Goal: Task Accomplishment & Management: Complete application form

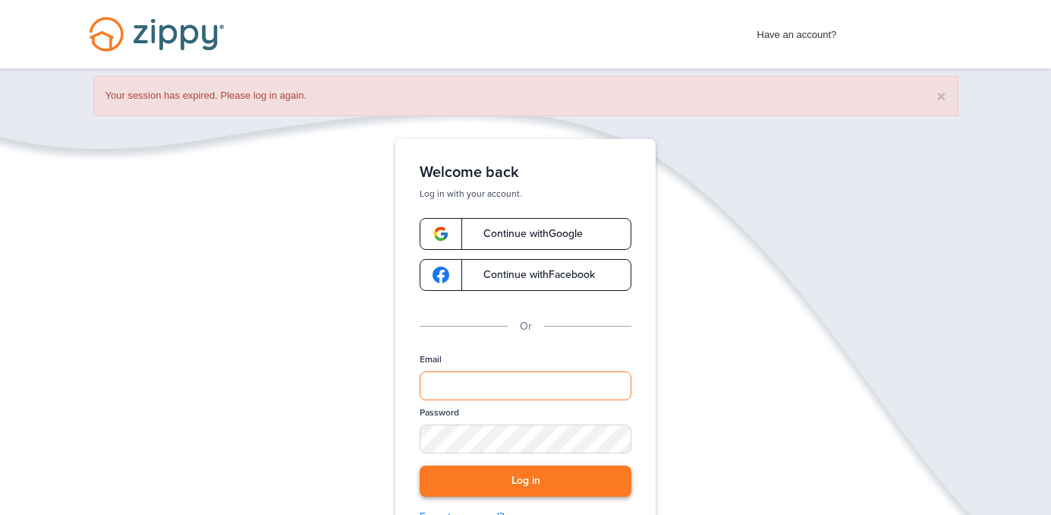
type input "**********"
click at [510, 472] on button "Log in" at bounding box center [526, 480] width 212 height 31
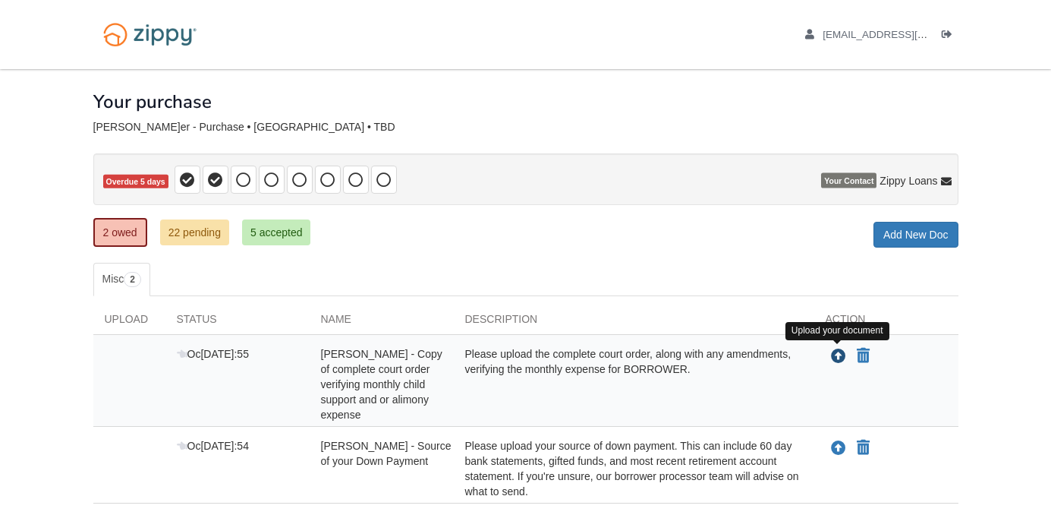
click at [842, 354] on icon "Upload James Sonnier - Copy of complete court order verifying monthly child sup…" at bounding box center [838, 356] width 15 height 15
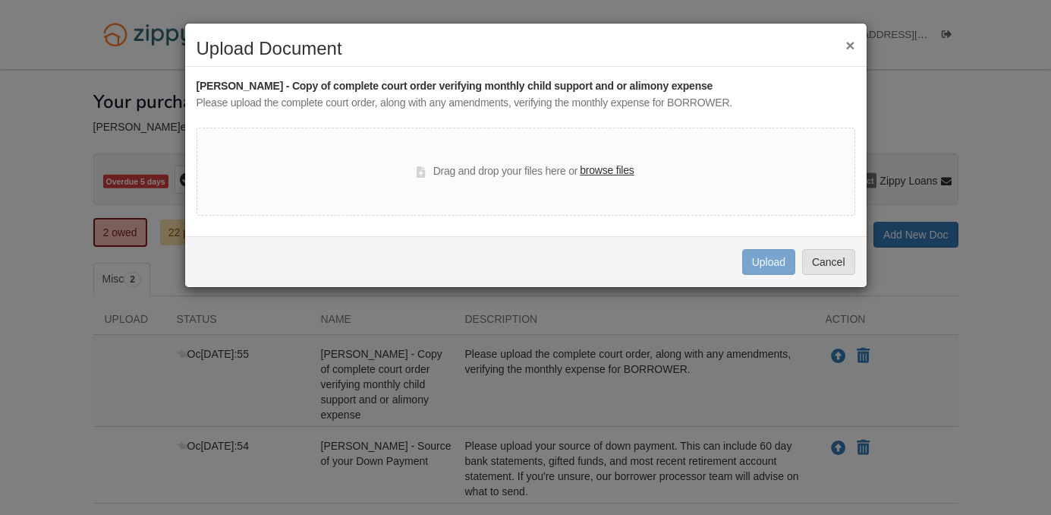
click at [614, 177] on label "browse files" at bounding box center [607, 170] width 54 height 17
click at [0, 0] on input "browse files" at bounding box center [0, 0] width 0 height 0
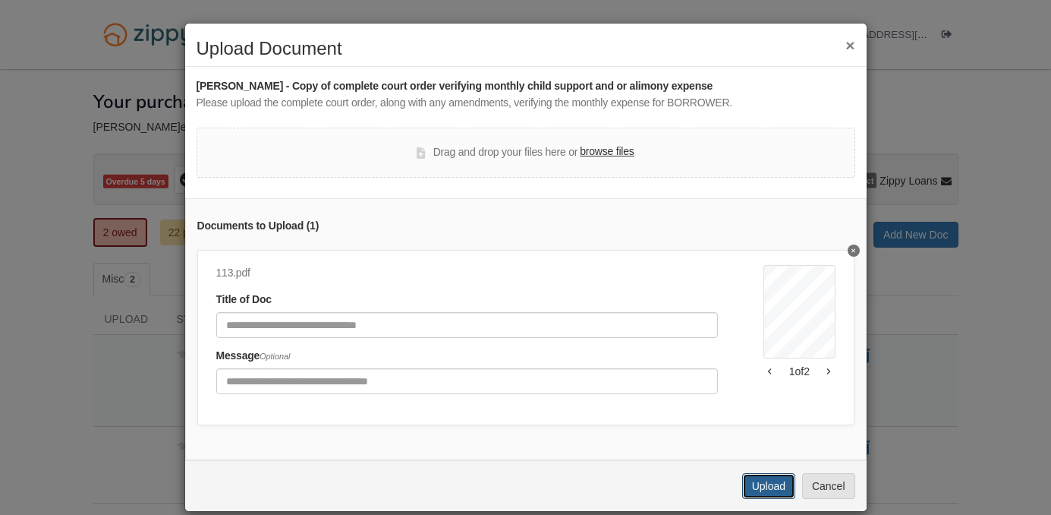
click at [776, 489] on button "Upload" at bounding box center [768, 486] width 53 height 26
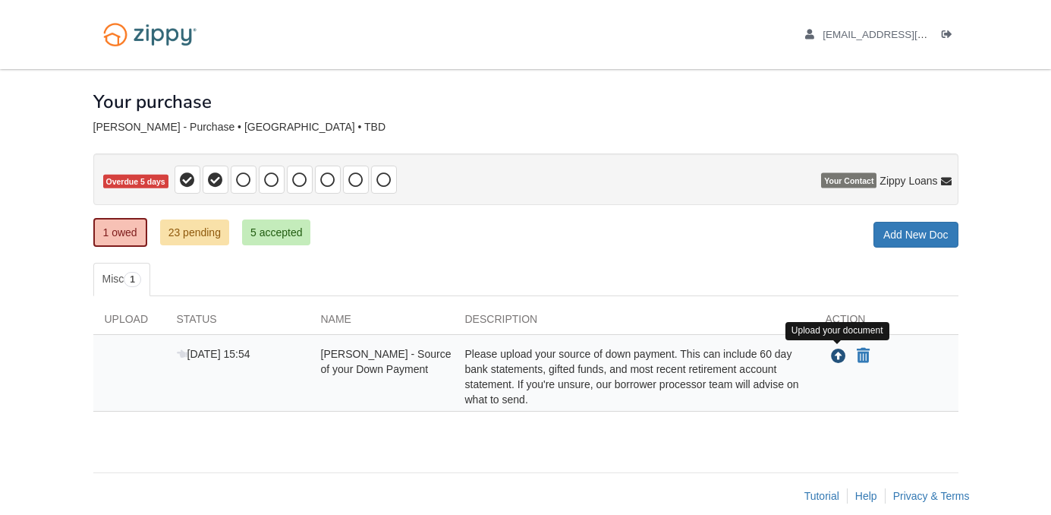
click at [832, 358] on icon "Upload James Sonnier - Source of your Down Payment" at bounding box center [838, 356] width 15 height 15
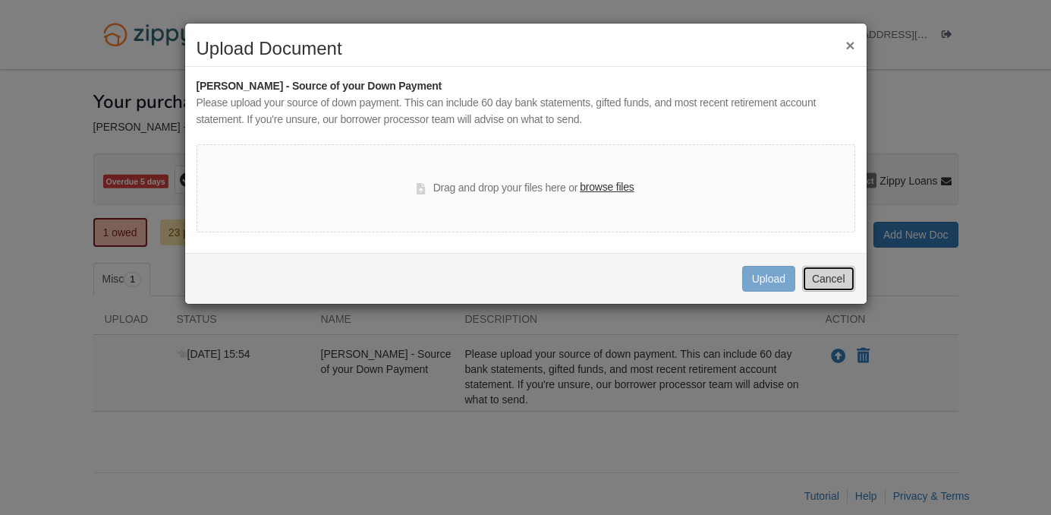
click at [816, 275] on button "Cancel" at bounding box center [828, 279] width 53 height 26
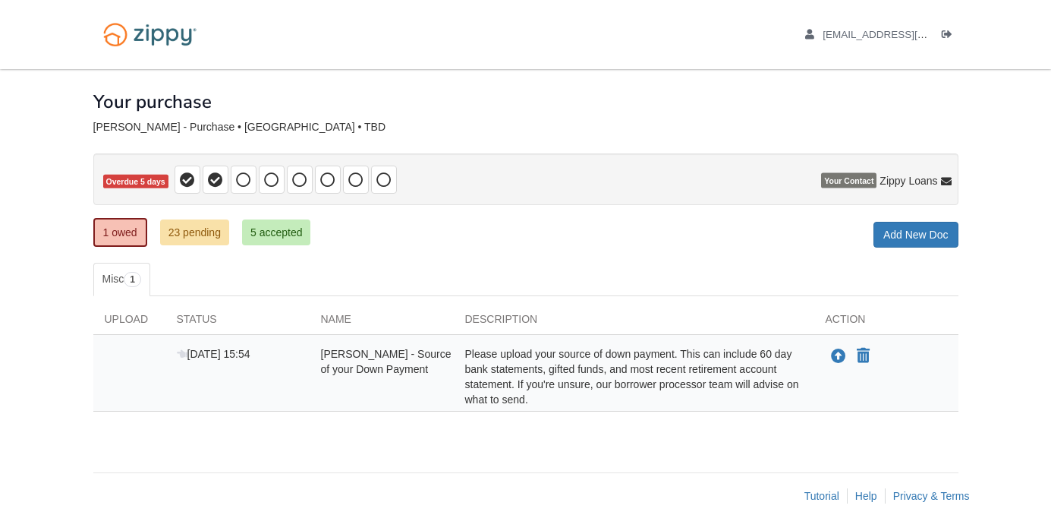
click at [719, 237] on div "1 owed 23 pending 5 accepted My Estimated Payment × My Estimated Payment Add Ne…" at bounding box center [525, 233] width 865 height 27
